Goal: Task Accomplishment & Management: Use online tool/utility

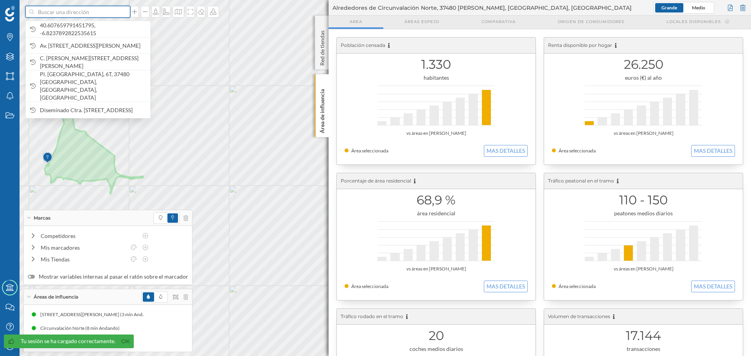
click at [106, 16] on input at bounding box center [78, 12] width 88 height 12
paste input "Diseminado Ctra. [STREET_ADDRESS]"
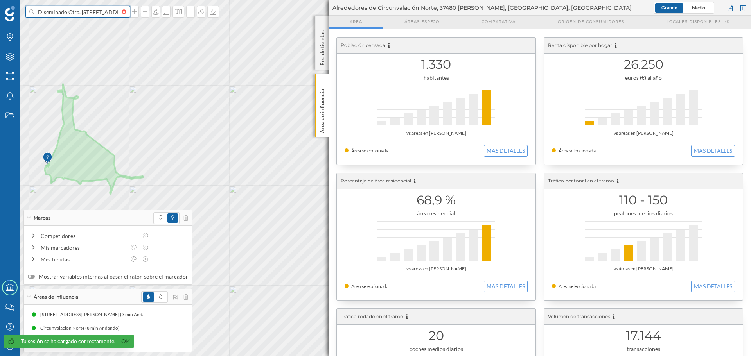
scroll to position [0, 75]
type input "Diseminado Ctra. [STREET_ADDRESS]"
click at [96, 34] on icon "37193 Cabrerizos, [GEOGRAPHIC_DATA], [GEOGRAPHIC_DATA]" at bounding box center [92, 36] width 104 height 14
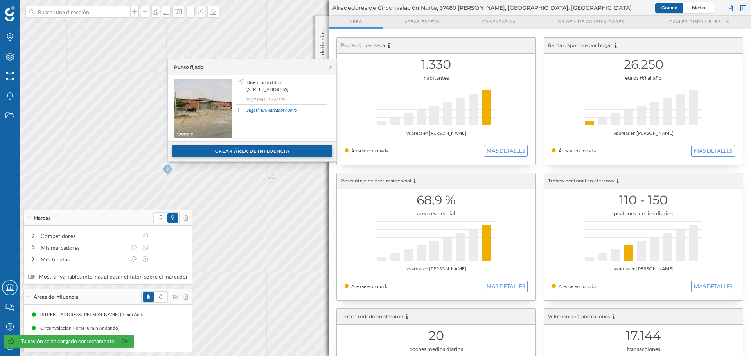
click at [257, 157] on div "Crear área de influencia" at bounding box center [252, 151] width 82 height 12
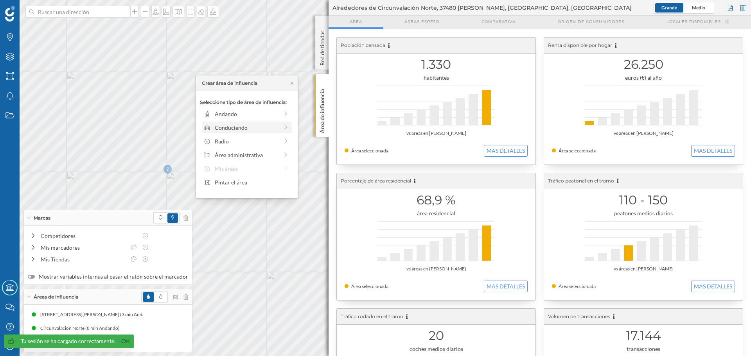
click at [230, 127] on div "Conduciendo" at bounding box center [247, 128] width 64 height 8
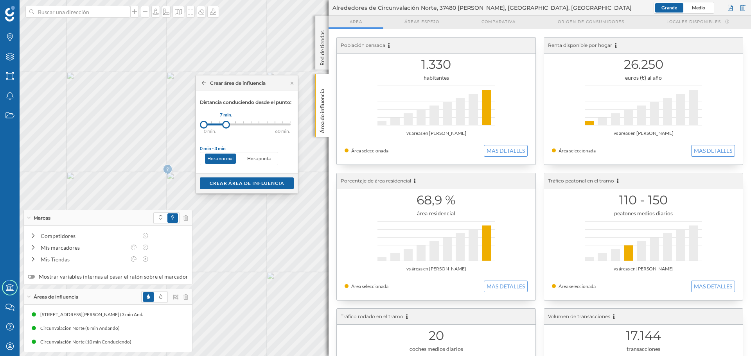
drag, startPoint x: 217, startPoint y: 127, endPoint x: 226, endPoint y: 126, distance: 9.0
click at [226, 126] on div at bounding box center [226, 125] width 8 height 8
click at [244, 182] on div "Crear área de influencia" at bounding box center [247, 183] width 94 height 12
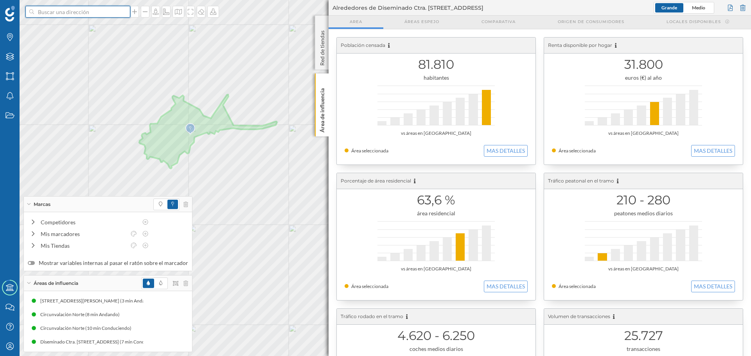
click at [106, 11] on input at bounding box center [78, 12] width 88 height 12
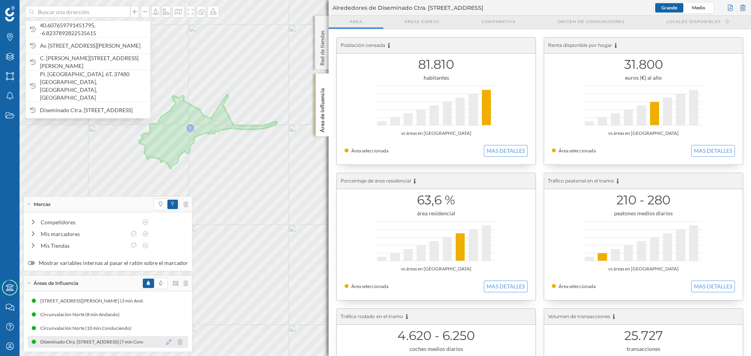
click at [168, 344] on icon at bounding box center [168, 341] width 5 height 5
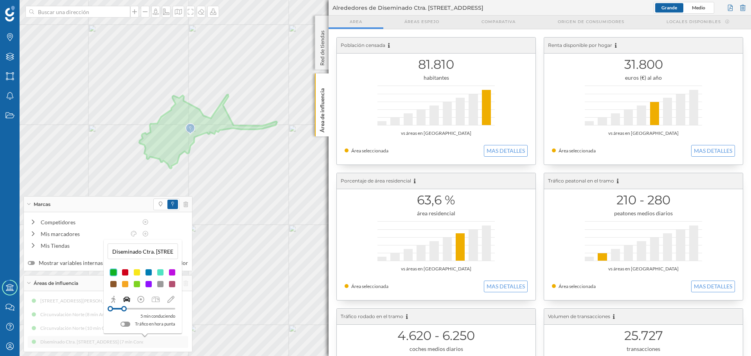
drag, startPoint x: 129, startPoint y: 310, endPoint x: 124, endPoint y: 311, distance: 4.7
click at [124, 311] on div at bounding box center [123, 308] width 5 height 5
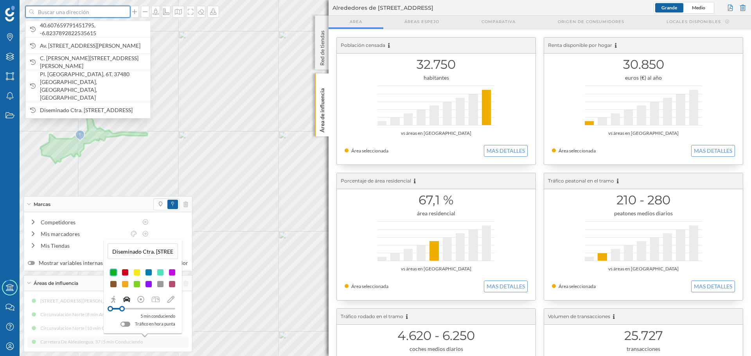
click at [79, 11] on input at bounding box center [78, 12] width 88 height 12
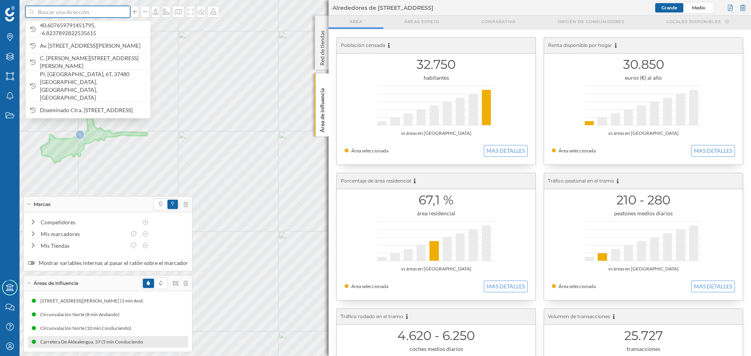
paste input "Ctra. [STREET_ADDRESS]"
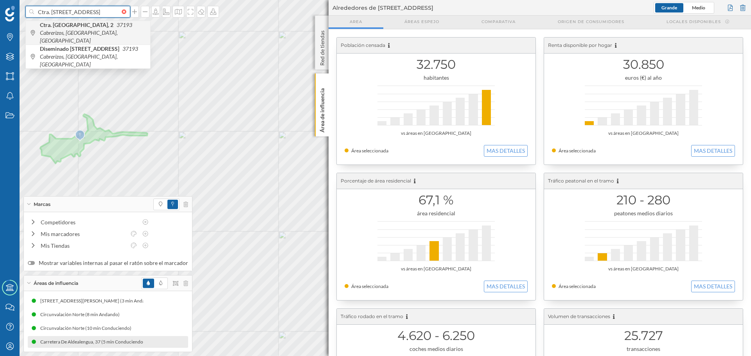
type input "Ctra. [STREET_ADDRESS]"
click at [113, 30] on span "Ctra. [STREET_ADDRESS]" at bounding box center [93, 32] width 106 height 23
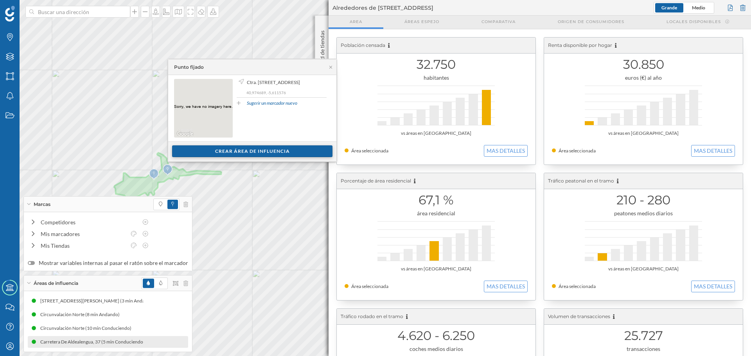
click at [216, 153] on div "Crear área de influencia" at bounding box center [252, 151] width 160 height 12
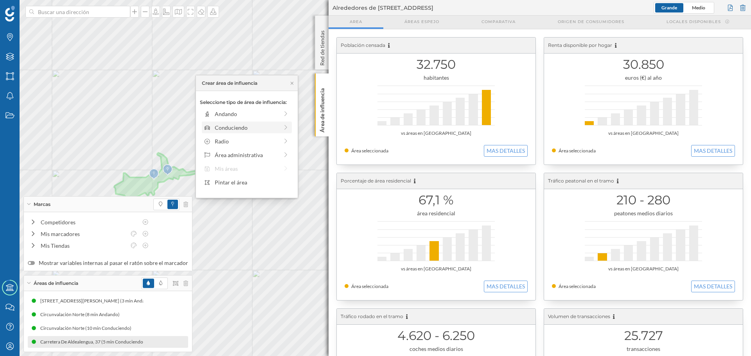
click at [224, 128] on div "Conduciendo" at bounding box center [247, 128] width 64 height 8
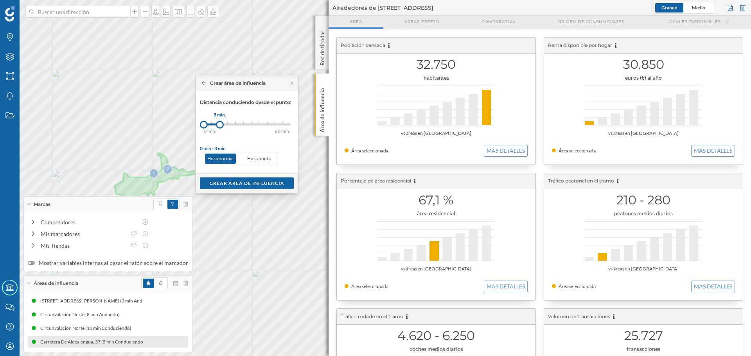
drag, startPoint x: 211, startPoint y: 124, endPoint x: 220, endPoint y: 122, distance: 8.7
click at [220, 122] on div at bounding box center [220, 125] width 8 height 8
click at [235, 185] on div "Crear área de influencia" at bounding box center [247, 183] width 94 height 12
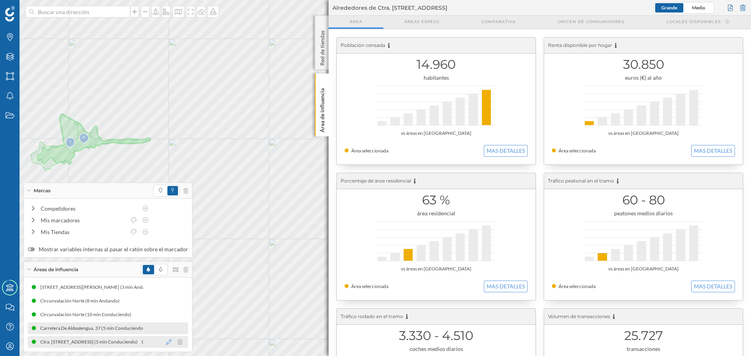
click at [166, 343] on icon at bounding box center [168, 341] width 5 height 5
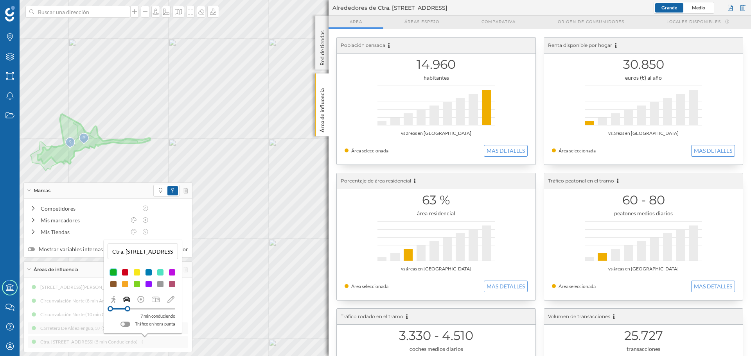
drag, startPoint x: 122, startPoint y: 311, endPoint x: 127, endPoint y: 310, distance: 6.0
click at [127, 310] on div at bounding box center [127, 308] width 5 height 5
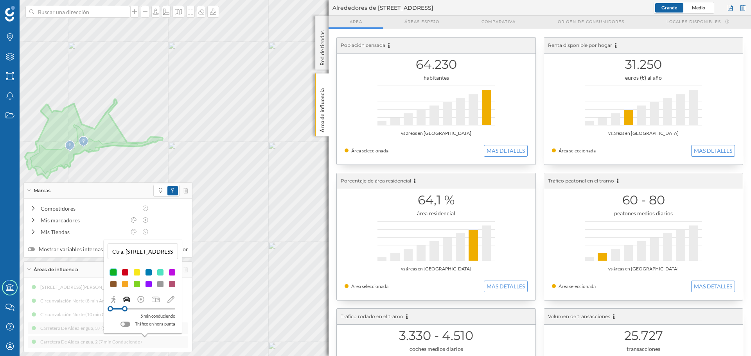
click at [125, 310] on div at bounding box center [124, 308] width 5 height 5
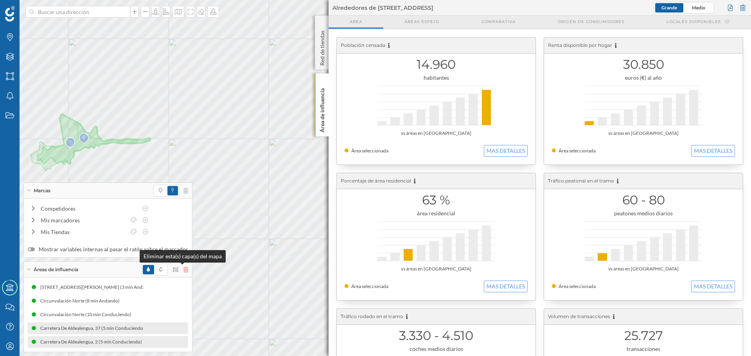
click at [183, 271] on icon at bounding box center [185, 269] width 5 height 5
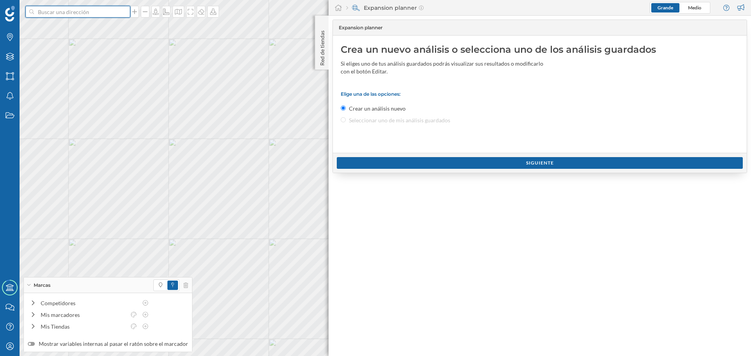
click at [101, 11] on input at bounding box center [78, 12] width 88 height 12
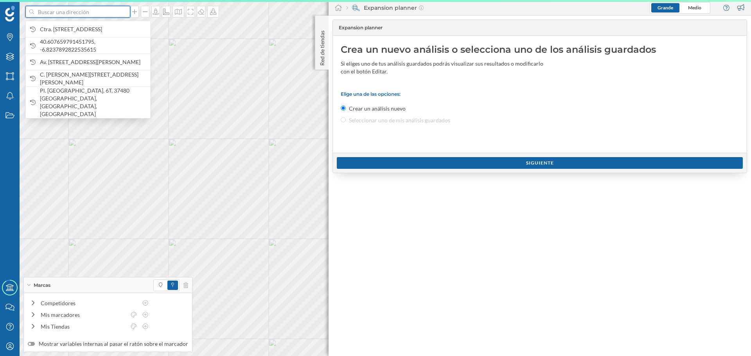
paste input "Diseminado Ctra. [STREET_ADDRESS]"
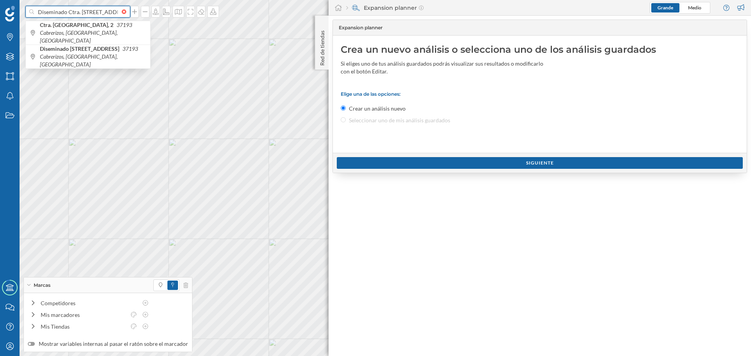
scroll to position [0, 75]
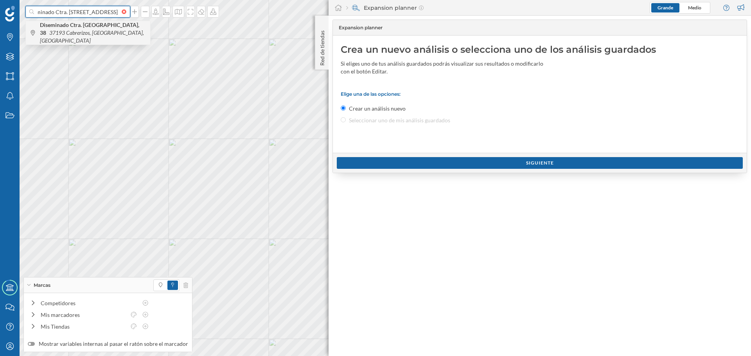
type input "Diseminado Ctra. [STREET_ADDRESS]"
click at [110, 30] on span "Diseminado Ctra. [STREET_ADDRESS]" at bounding box center [93, 32] width 106 height 23
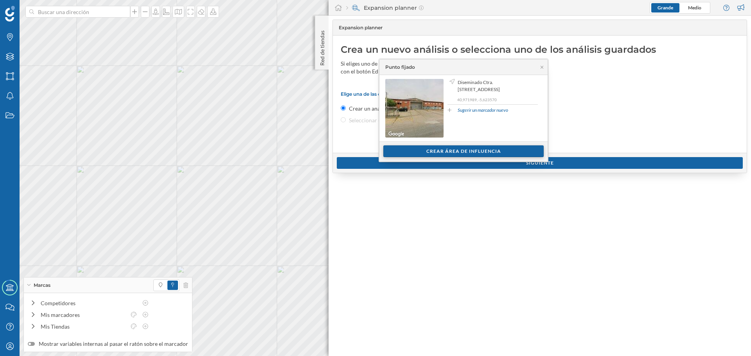
click at [437, 150] on div "Crear área de influencia" at bounding box center [463, 151] width 160 height 12
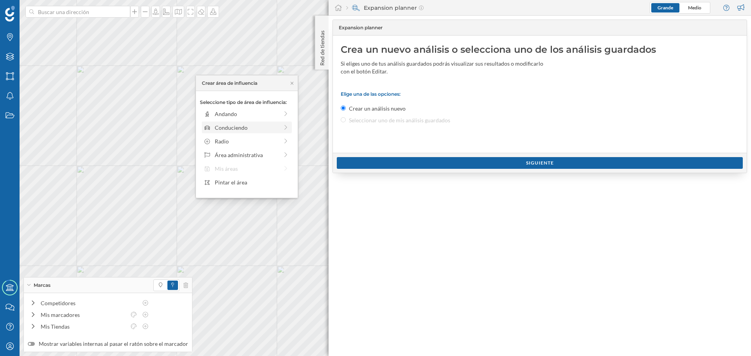
click at [245, 127] on div "Conduciendo" at bounding box center [247, 128] width 64 height 8
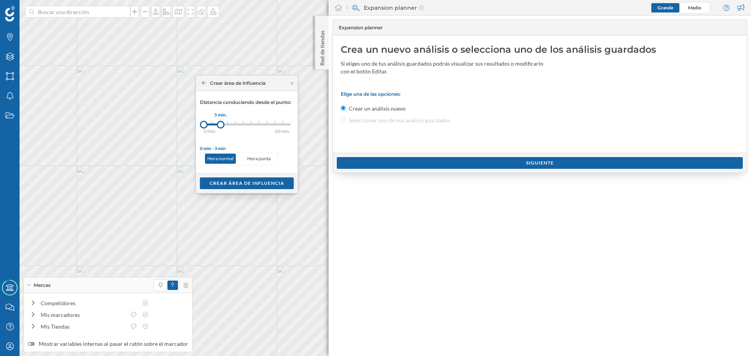
drag, startPoint x: 211, startPoint y: 126, endPoint x: 220, endPoint y: 126, distance: 9.0
click at [220, 126] on div at bounding box center [221, 125] width 8 height 8
click at [235, 185] on div "Crear área de influencia" at bounding box center [247, 183] width 94 height 12
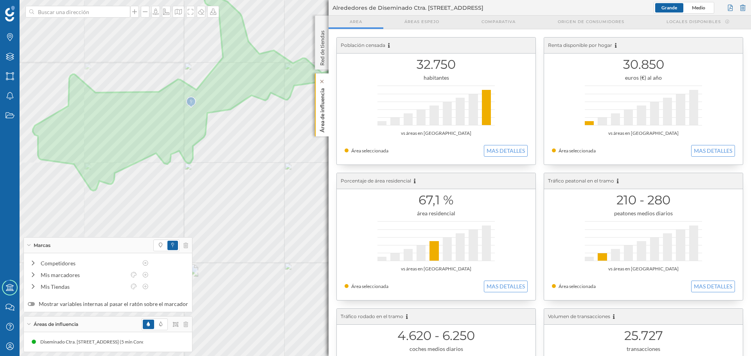
click at [324, 118] on p "Área de influencia" at bounding box center [322, 108] width 8 height 47
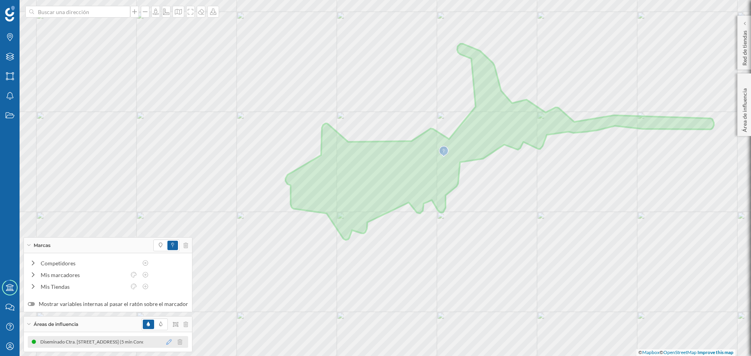
click at [166, 341] on icon at bounding box center [168, 341] width 5 height 5
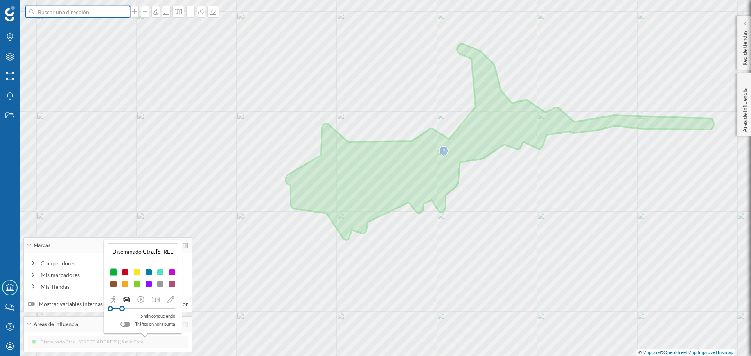
click at [89, 15] on input at bounding box center [78, 12] width 88 height 12
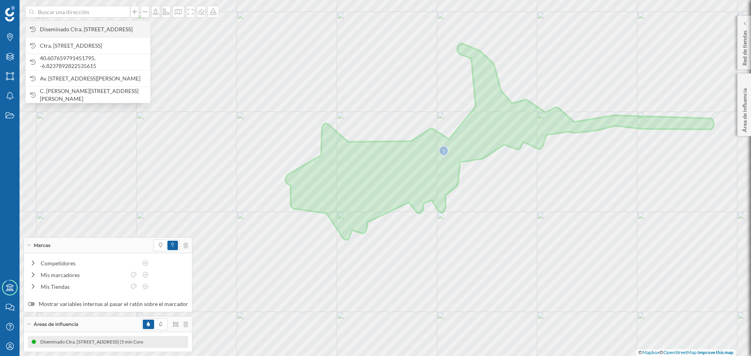
click at [88, 30] on span "Diseminado Ctra. [STREET_ADDRESS]" at bounding box center [93, 29] width 106 height 8
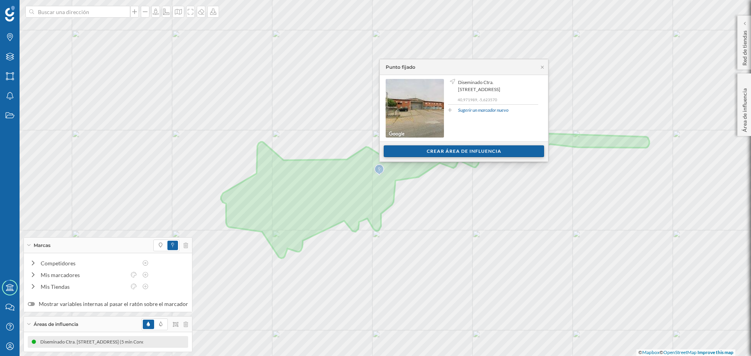
click at [398, 155] on div "Crear área de influencia" at bounding box center [463, 151] width 160 height 12
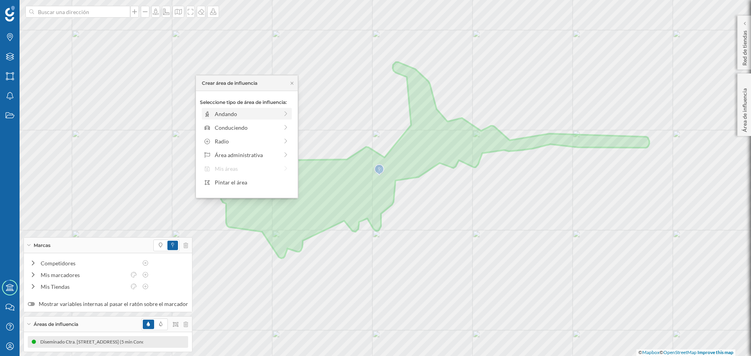
click at [218, 116] on div "Andando" at bounding box center [247, 114] width 64 height 8
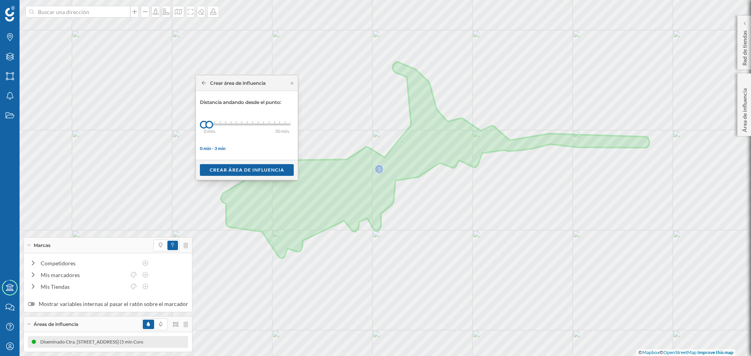
click at [202, 82] on div "Crear área de influencia" at bounding box center [232, 83] width 68 height 7
click at [202, 82] on icon at bounding box center [204, 83] width 4 height 5
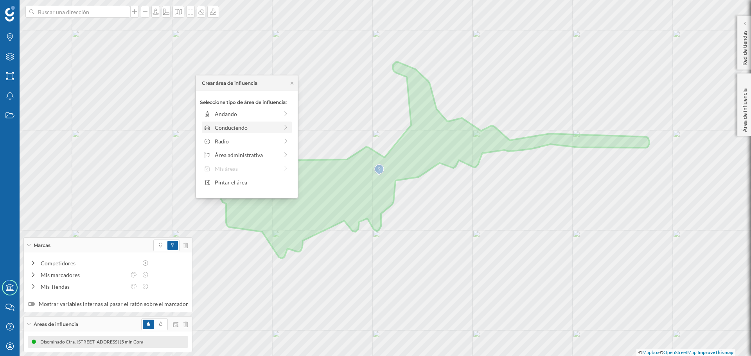
click at [221, 130] on div "Conduciendo" at bounding box center [247, 128] width 64 height 8
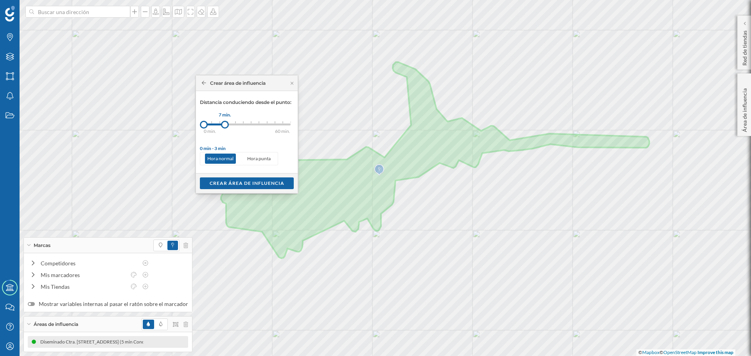
drag, startPoint x: 213, startPoint y: 122, endPoint x: 225, endPoint y: 124, distance: 12.0
click at [225, 124] on div at bounding box center [225, 125] width 8 height 8
click at [240, 182] on div "Crear área de influencia" at bounding box center [247, 183] width 94 height 12
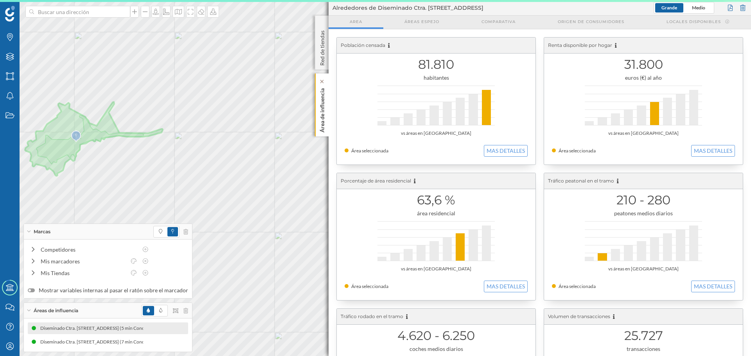
click at [320, 106] on p "Área de influencia" at bounding box center [322, 108] width 8 height 47
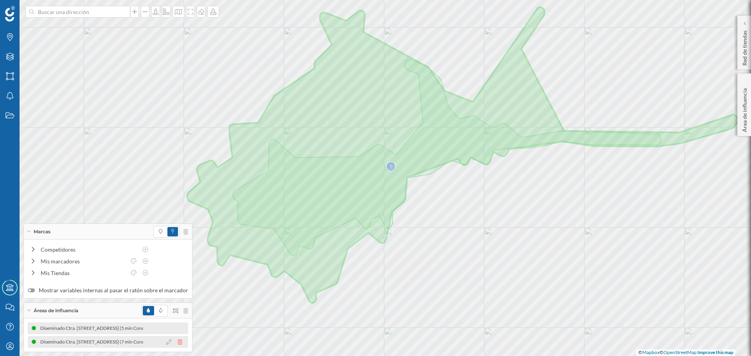
click at [177, 343] on icon at bounding box center [179, 341] width 5 height 5
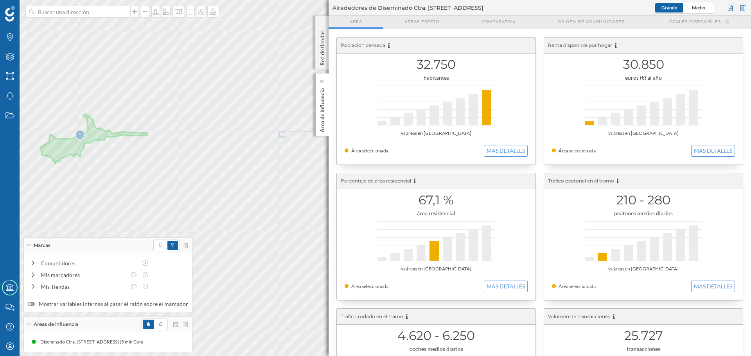
click at [322, 122] on p "Área de influencia" at bounding box center [322, 108] width 8 height 47
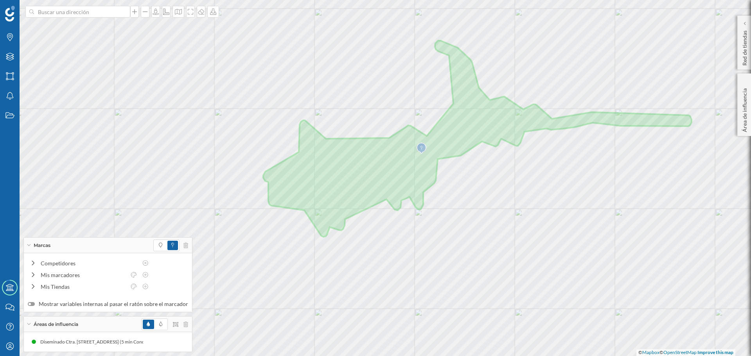
click at [98, 244] on div "Marcas" at bounding box center [108, 246] width 168 height 16
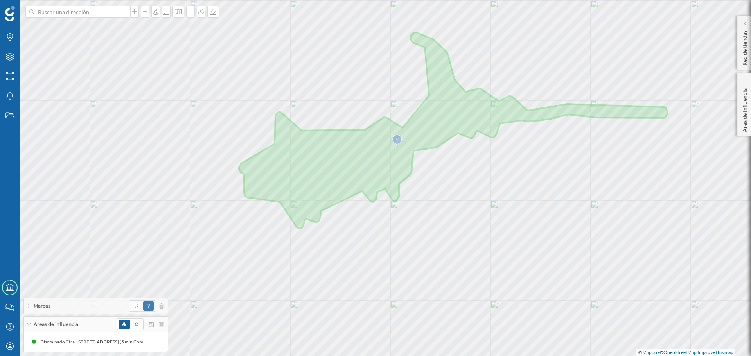
click at [70, 307] on div "Marcas" at bounding box center [96, 306] width 144 height 16
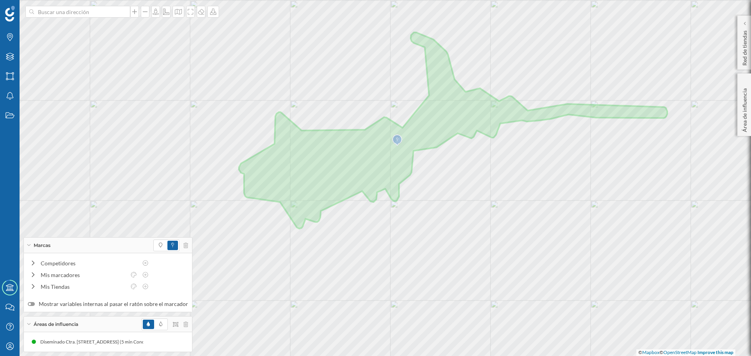
click at [75, 326] on span "Áreas de influencia" at bounding box center [56, 324] width 45 height 7
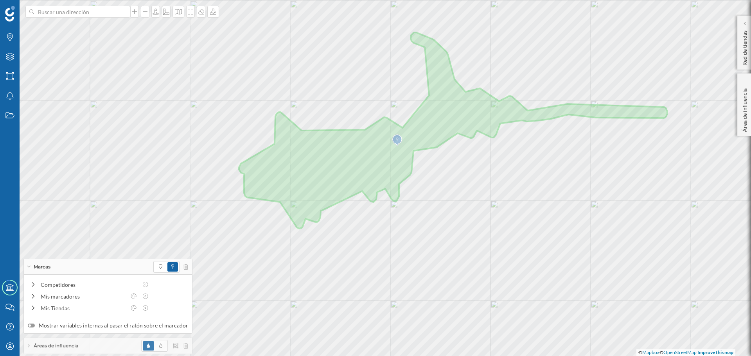
click at [77, 345] on span "Áreas de influencia" at bounding box center [56, 345] width 45 height 7
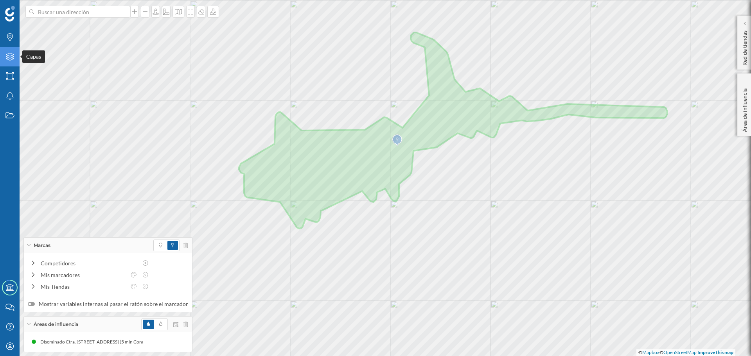
click at [11, 57] on icon "Capas" at bounding box center [10, 57] width 10 height 8
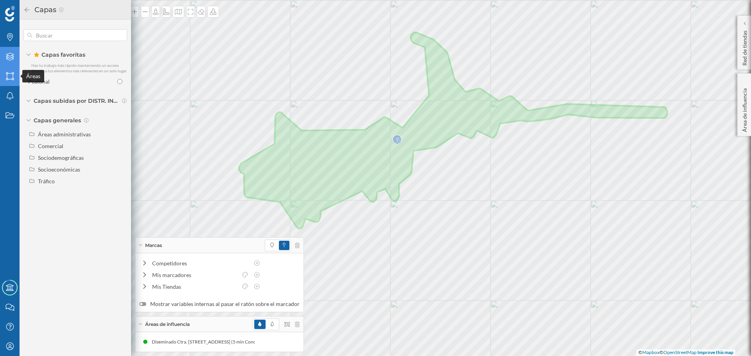
click at [11, 70] on div "Áreas" at bounding box center [10, 76] width 20 height 20
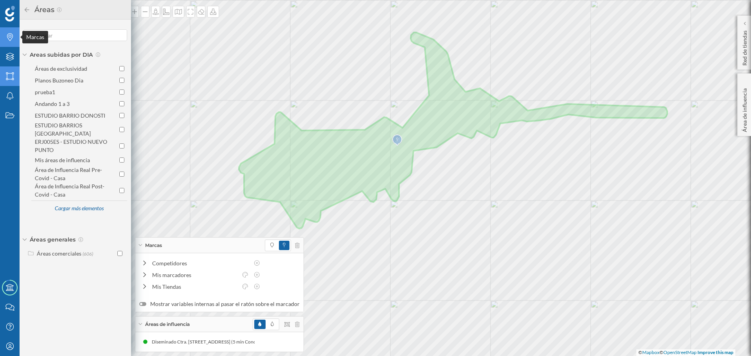
click at [11, 39] on icon at bounding box center [10, 37] width 6 height 8
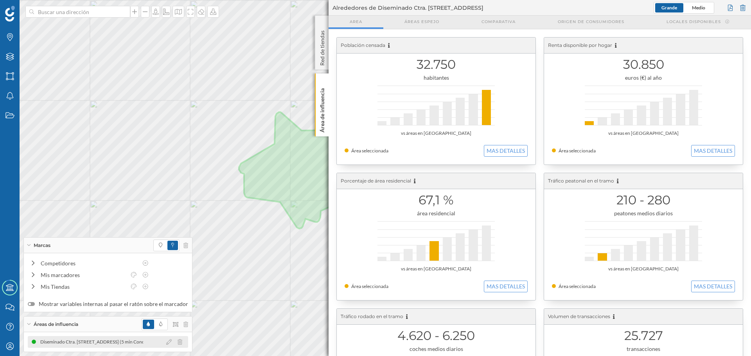
click at [73, 342] on div "Diseminado Ctra. [STREET_ADDRESS] (5 min Conduciendo)" at bounding box center [10, 342] width 127 height 8
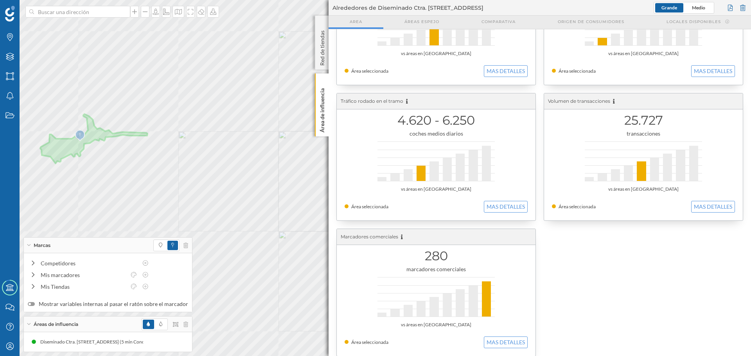
scroll to position [224, 0]
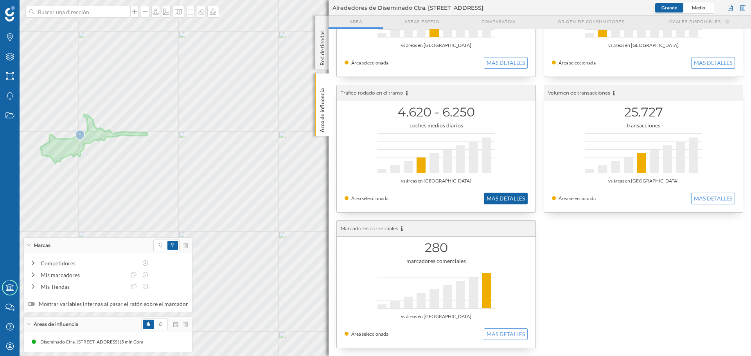
click at [504, 200] on button "MAS DETALLES" at bounding box center [506, 199] width 44 height 12
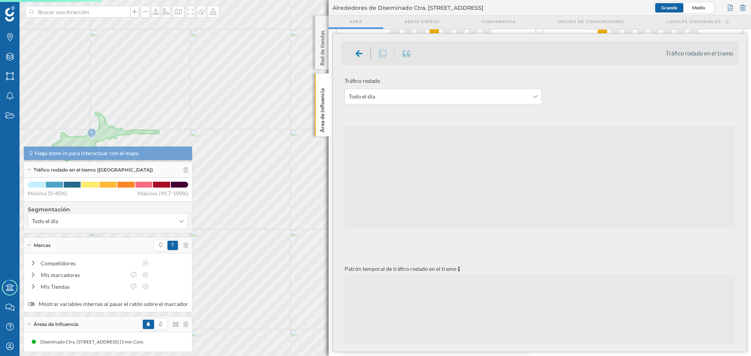
click at [349, 132] on div "Marcas Capas Áreas Notificaciones Estados Academy Contacta con nosotros Centro …" at bounding box center [375, 178] width 751 height 356
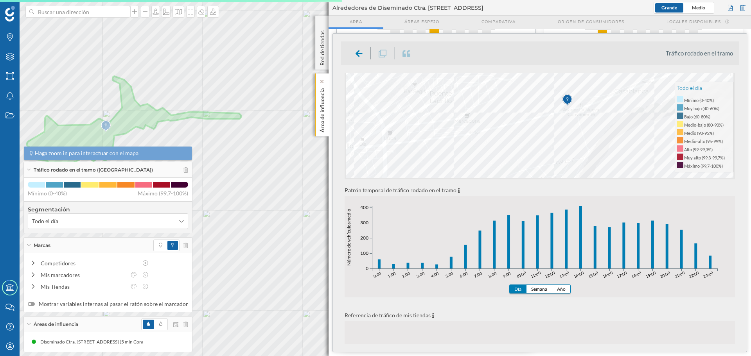
scroll to position [117, 0]
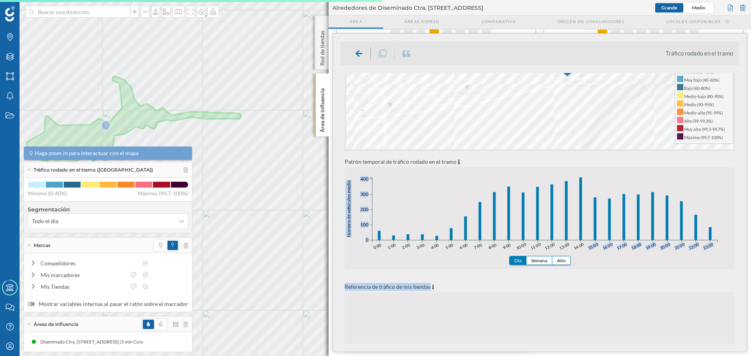
drag, startPoint x: 578, startPoint y: 228, endPoint x: 561, endPoint y: 278, distance: 52.3
drag, startPoint x: 597, startPoint y: 160, endPoint x: 573, endPoint y: 254, distance: 97.7
click at [573, 254] on div "Patrón temporal de tráfico rodado en el tramo Día Semana Año 0:00 1:00 2:00 3:0…" at bounding box center [539, 218] width 390 height 102
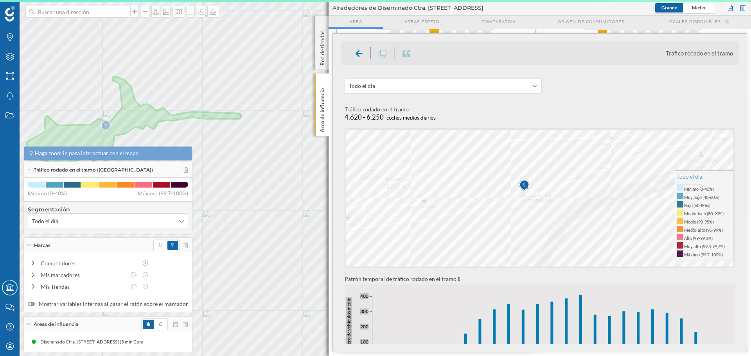
scroll to position [0, 0]
